Goal: Task Accomplishment & Management: Complete application form

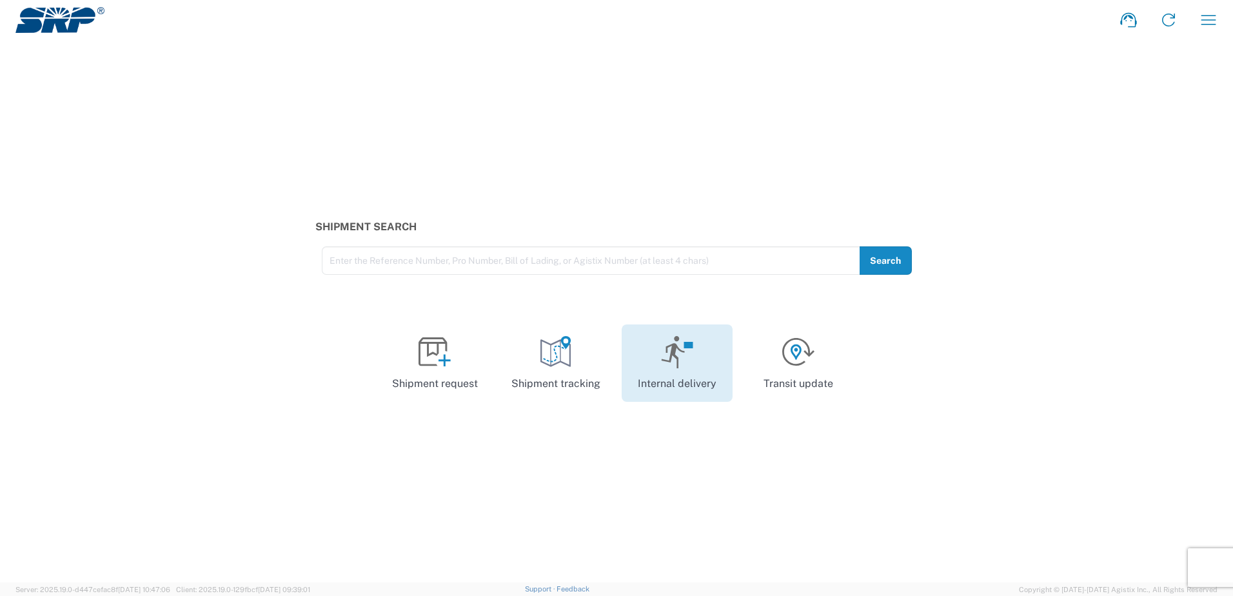
click at [681, 351] on icon at bounding box center [672, 352] width 23 height 32
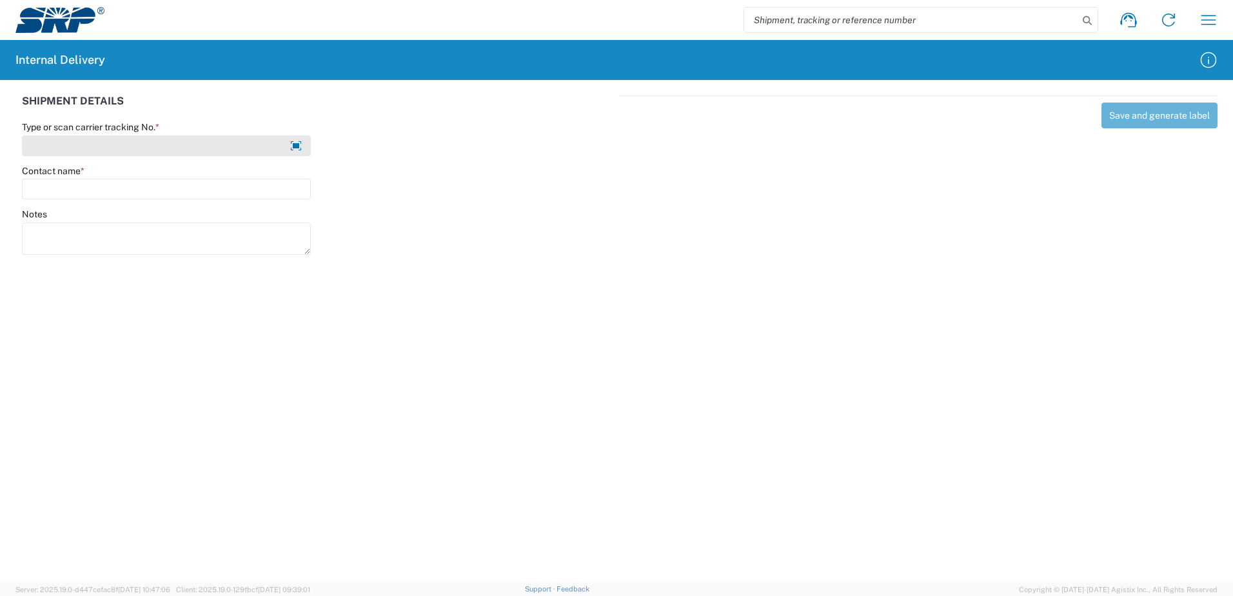
click at [158, 147] on input "Type or scan carrier tracking No. *" at bounding box center [166, 145] width 289 height 21
type input "2276600-031"
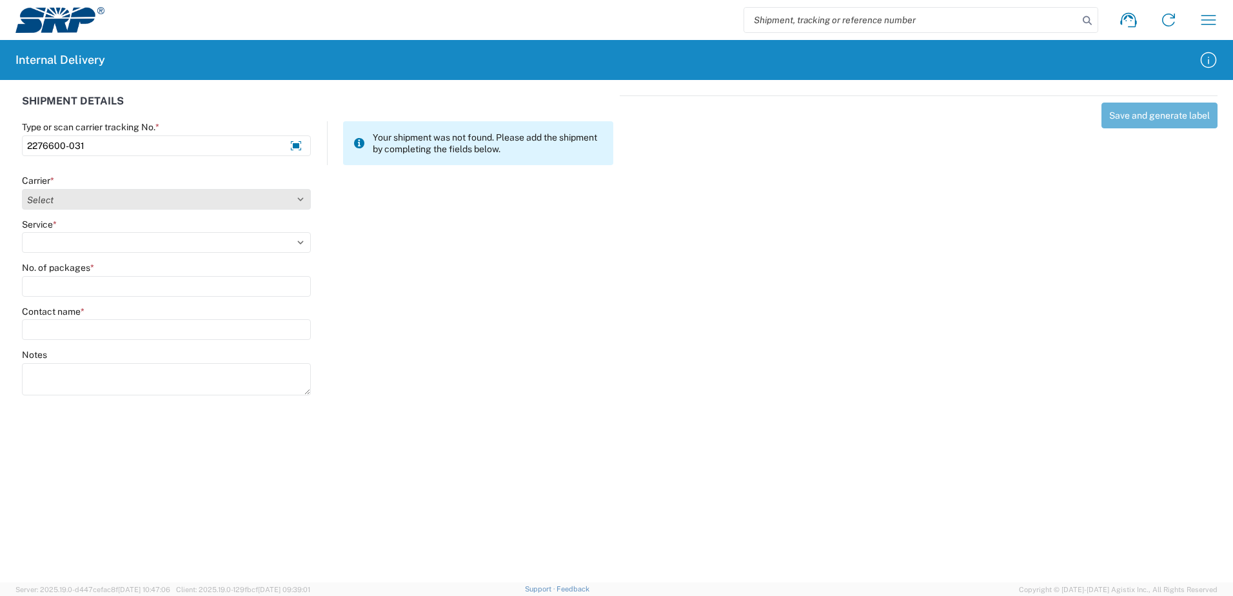
click at [97, 197] on select "Select Amazon Logistics ATI Trucking BC Dimerco Logistics Empire Southwest FedE…" at bounding box center [166, 199] width 289 height 21
select select "18714"
click at [22, 189] on select "Select Amazon Logistics ATI Trucking BC Dimerco Logistics Empire Southwest FedE…" at bounding box center [166, 199] width 289 height 21
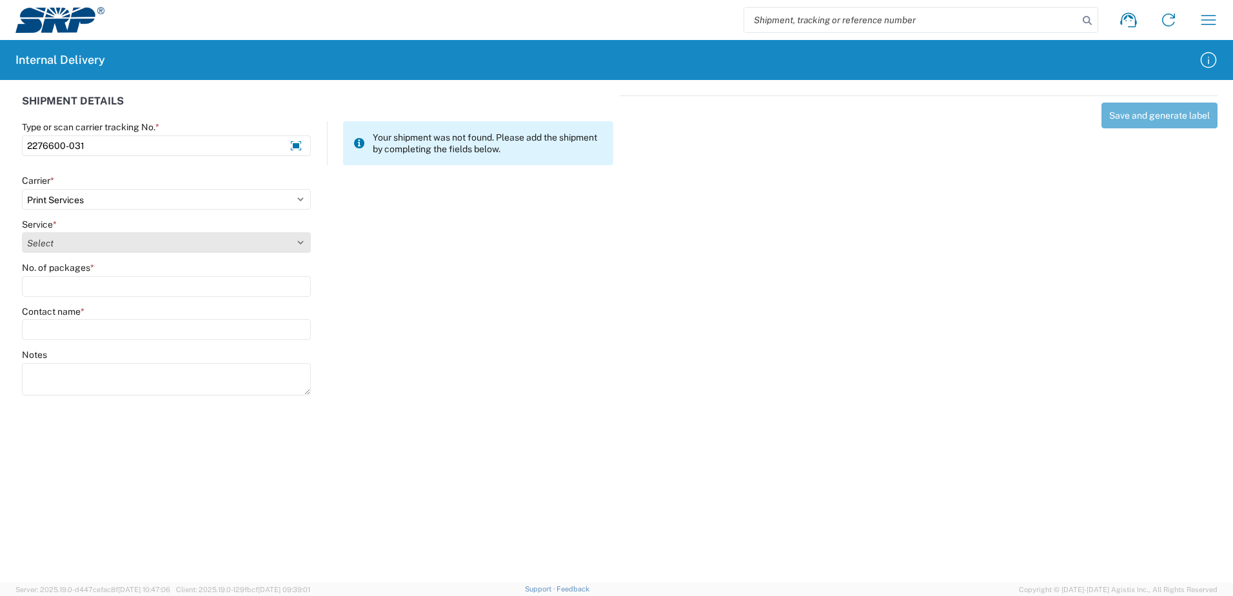
click at [95, 244] on select "Select Ground Inter-office" at bounding box center [166, 242] width 289 height 21
select select "35764"
click at [22, 232] on select "Select Ground Inter-office" at bounding box center [166, 242] width 289 height 21
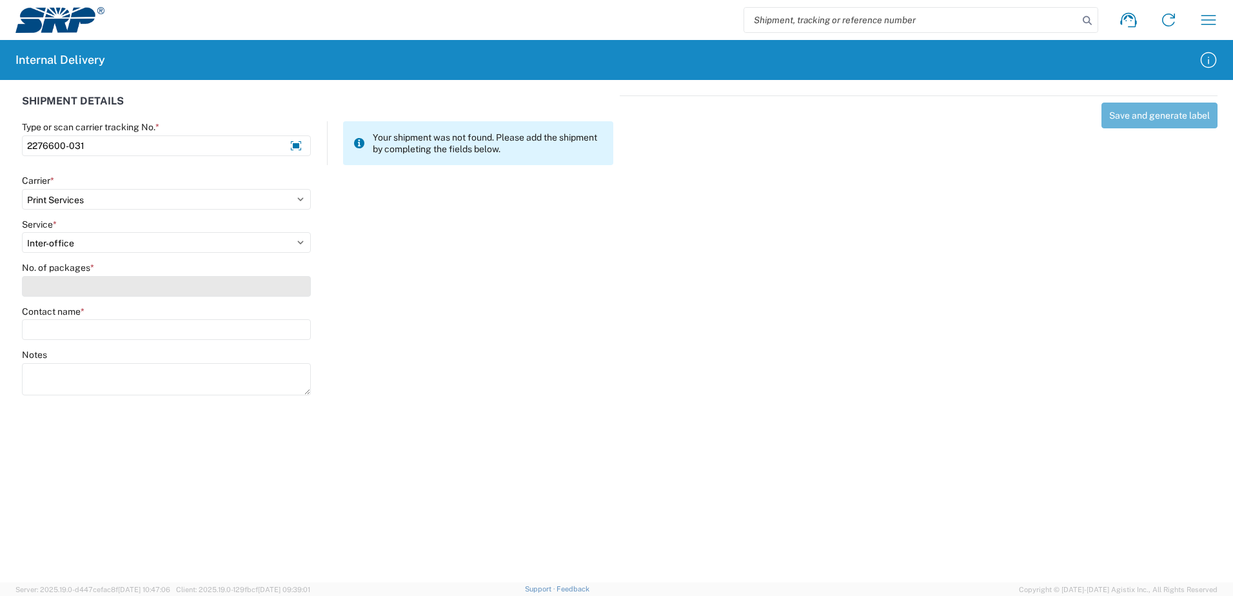
click at [71, 284] on input "No. of packages *" at bounding box center [166, 286] width 289 height 21
type input "1"
click at [79, 329] on input "Contact name *" at bounding box center [166, 329] width 289 height 21
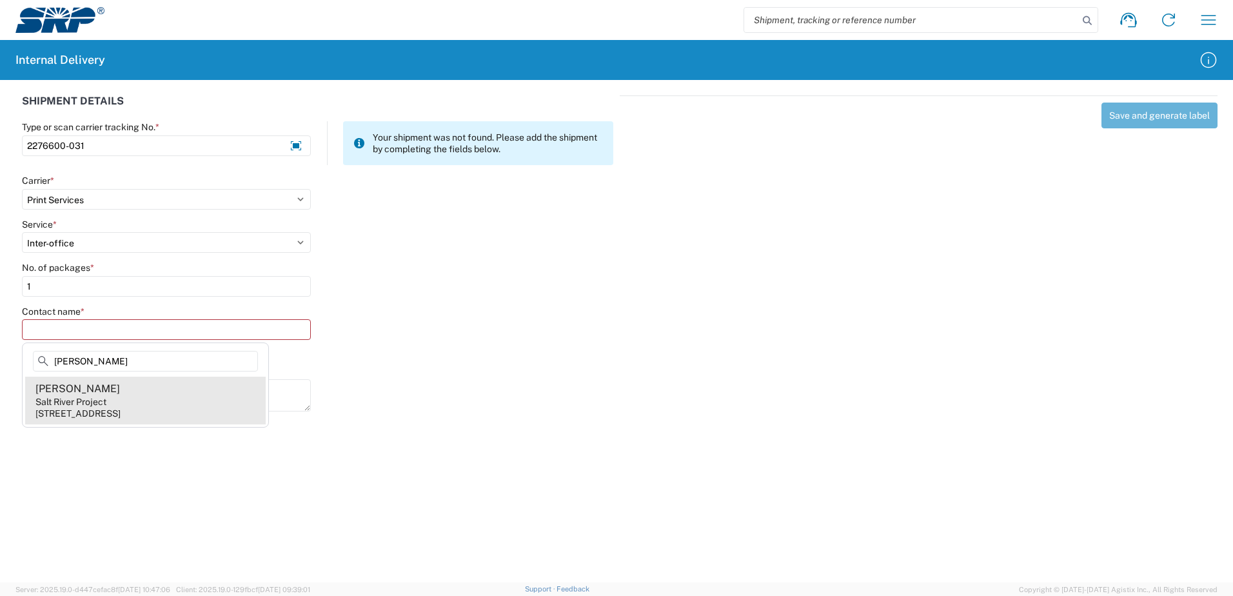
type input "[PERSON_NAME]"
click at [121, 411] on div "[STREET_ADDRESS]" at bounding box center [77, 413] width 85 height 12
type input "[PERSON_NAME]"
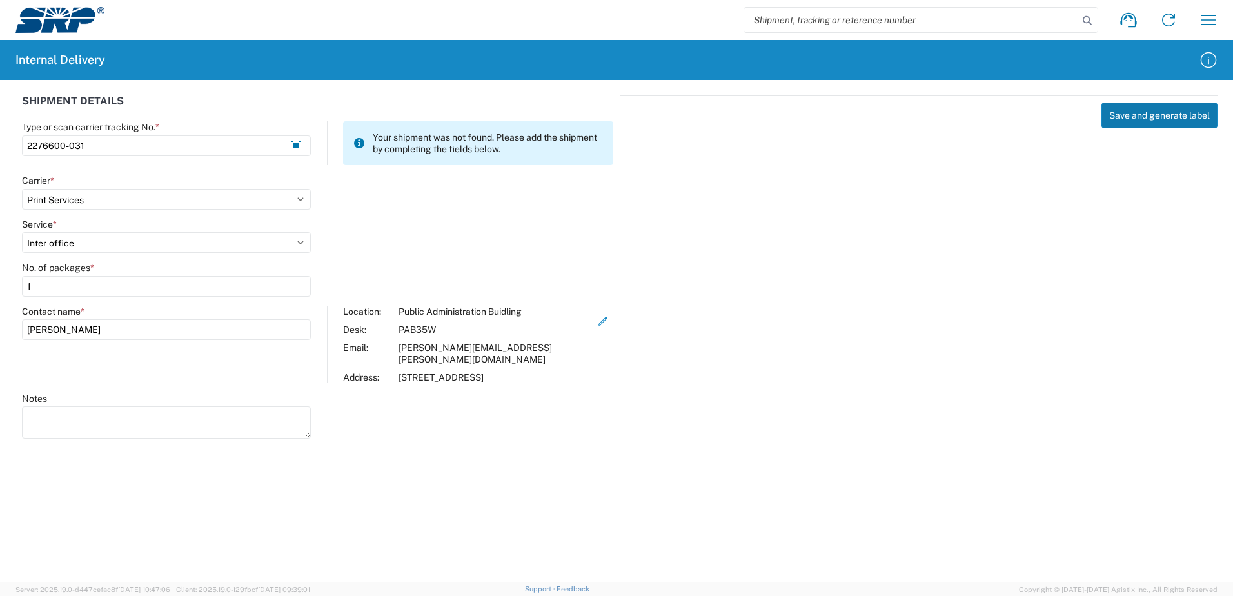
click at [1148, 116] on button "Save and generate label" at bounding box center [1159, 116] width 116 height 26
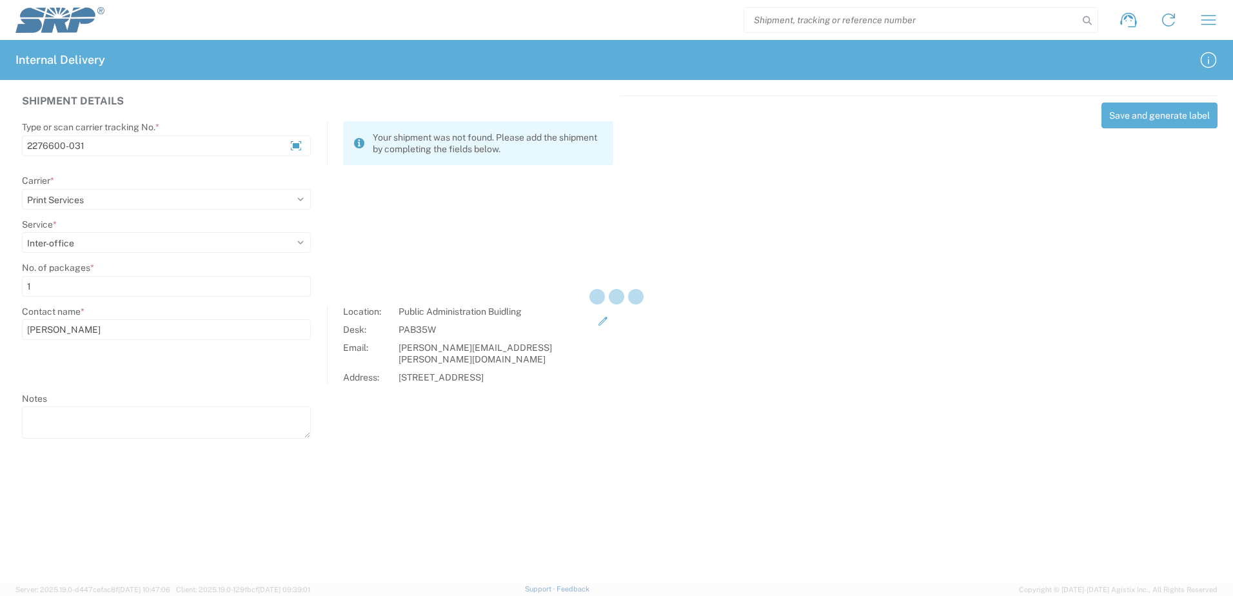
select select
